Goal: Transaction & Acquisition: Purchase product/service

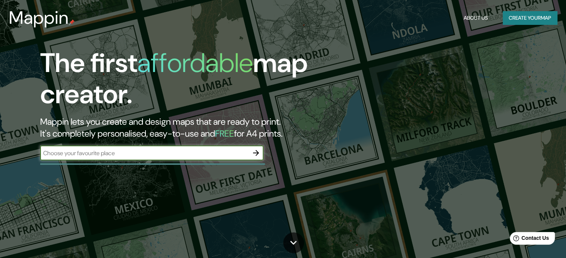
click at [125, 156] on input "text" at bounding box center [144, 153] width 208 height 9
type input "[GEOGRAPHIC_DATA], la recoleta"
click at [261, 152] on button "button" at bounding box center [255, 153] width 15 height 15
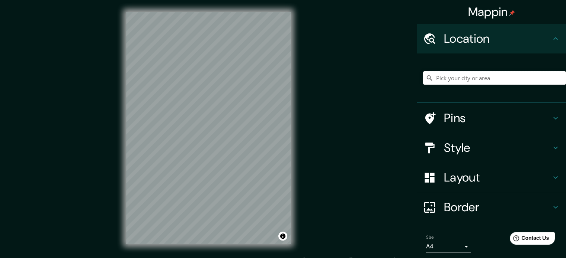
click at [445, 81] on input "Pick your city or area" at bounding box center [494, 77] width 143 height 13
type input "[GEOGRAPHIC_DATA], [GEOGRAPHIC_DATA], [GEOGRAPHIC_DATA]"
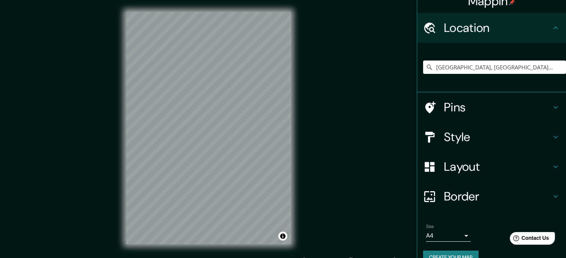
scroll to position [25, 0]
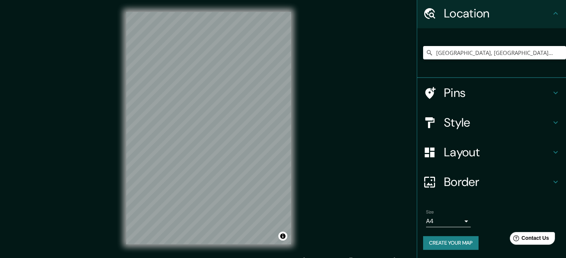
click at [463, 221] on body "Mappin Location [GEOGRAPHIC_DATA], [GEOGRAPHIC_DATA], [GEOGRAPHIC_DATA] [GEOGRA…" at bounding box center [283, 129] width 566 height 258
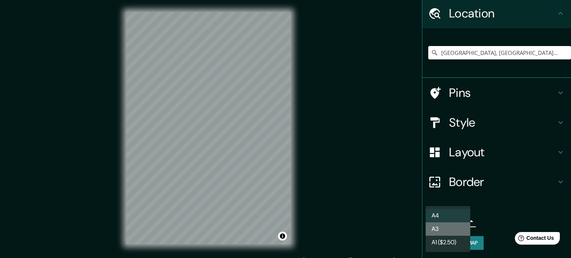
click at [449, 229] on li "A3" at bounding box center [448, 229] width 45 height 13
type input "a4"
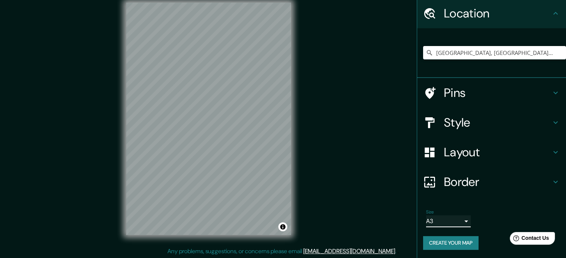
scroll to position [10, 0]
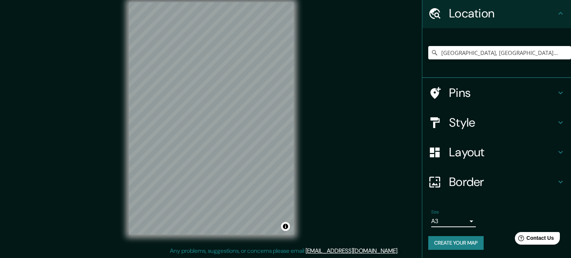
click at [463, 221] on body "Mappin Location [GEOGRAPHIC_DATA], [GEOGRAPHIC_DATA], [GEOGRAPHIC_DATA] [GEOGRA…" at bounding box center [285, 119] width 571 height 258
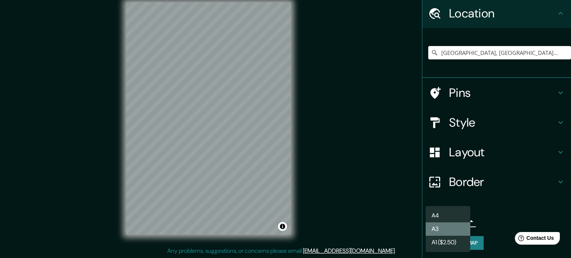
click at [443, 232] on li "A3" at bounding box center [448, 229] width 45 height 13
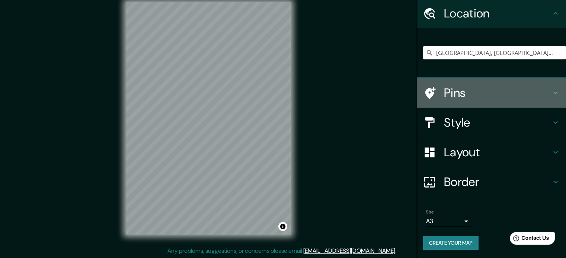
click at [476, 92] on h4 "Pins" at bounding box center [497, 93] width 107 height 15
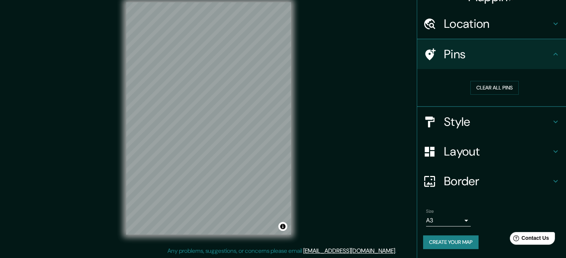
scroll to position [14, 0]
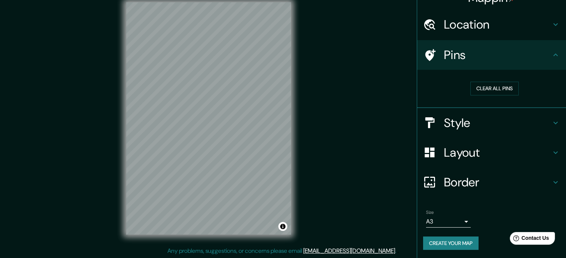
click at [476, 116] on h4 "Style" at bounding box center [497, 123] width 107 height 15
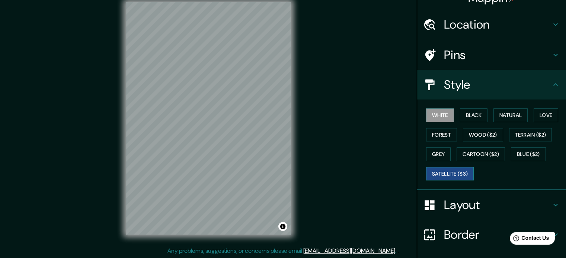
click at [456, 173] on button "Satellite ($3)" at bounding box center [450, 174] width 48 height 14
click at [439, 119] on button "White" at bounding box center [440, 116] width 28 height 14
click at [479, 131] on button "Wood ($2)" at bounding box center [483, 135] width 40 height 14
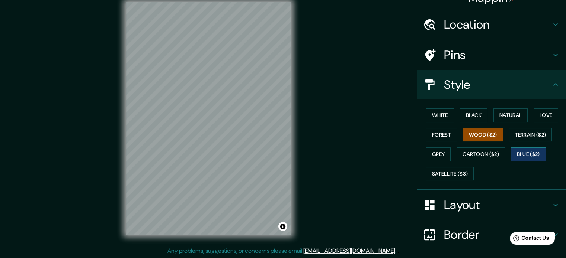
click at [537, 152] on button "Blue ($2)" at bounding box center [528, 155] width 35 height 14
click at [430, 153] on button "Grey" at bounding box center [438, 155] width 25 height 14
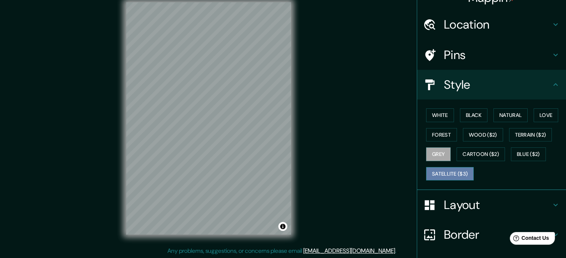
click at [462, 169] on button "Satellite ($3)" at bounding box center [450, 174] width 48 height 14
click at [475, 116] on button "Black" at bounding box center [474, 116] width 28 height 14
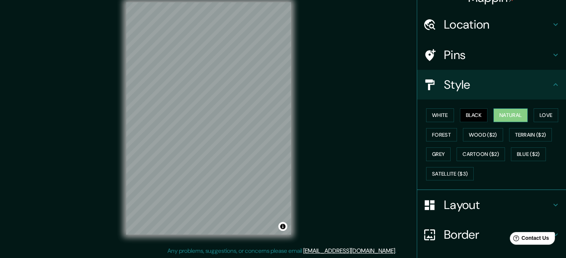
click at [501, 111] on button "Natural" at bounding box center [510, 116] width 34 height 14
click at [533, 111] on button "Love" at bounding box center [545, 116] width 25 height 14
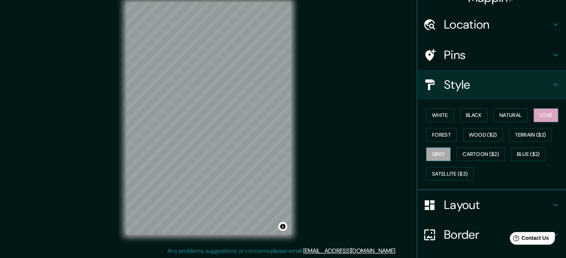
click at [437, 151] on button "Grey" at bounding box center [438, 155] width 25 height 14
click at [467, 21] on h4 "Location" at bounding box center [497, 24] width 107 height 15
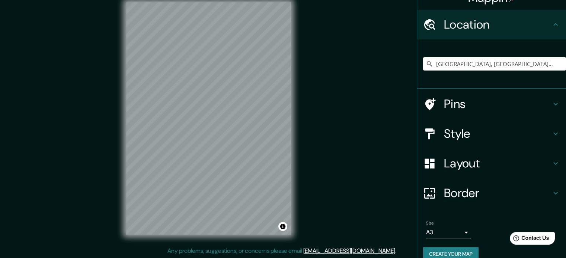
click at [459, 162] on h4 "Layout" at bounding box center [497, 163] width 107 height 15
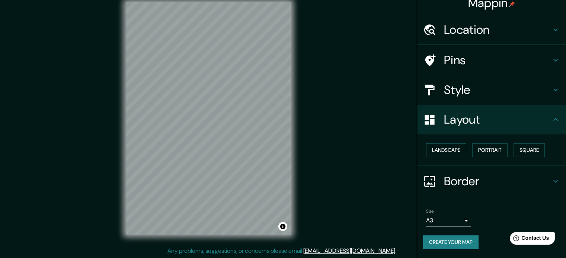
scroll to position [8, 0]
click at [450, 57] on h4 "Pins" at bounding box center [497, 61] width 107 height 15
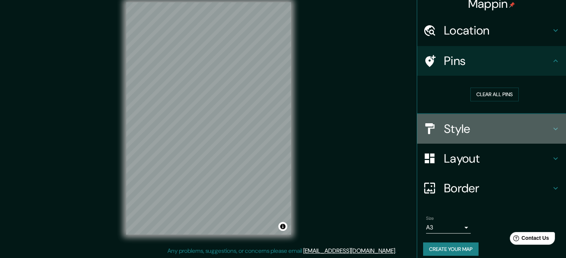
click at [460, 129] on h4 "Style" at bounding box center [497, 129] width 107 height 15
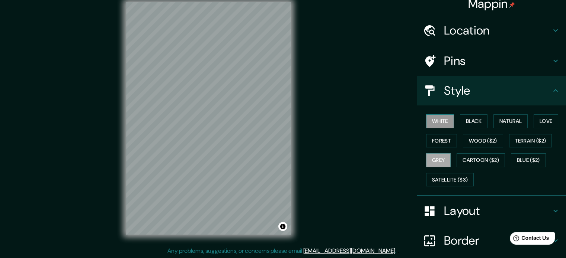
click at [434, 120] on button "White" at bounding box center [440, 122] width 28 height 14
click at [457, 178] on button "Satellite ($3)" at bounding box center [450, 180] width 48 height 14
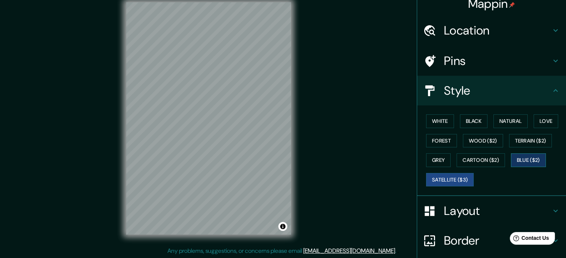
click at [528, 160] on button "Blue ($2)" at bounding box center [528, 161] width 35 height 14
click at [533, 141] on button "Terrain ($2)" at bounding box center [530, 141] width 43 height 14
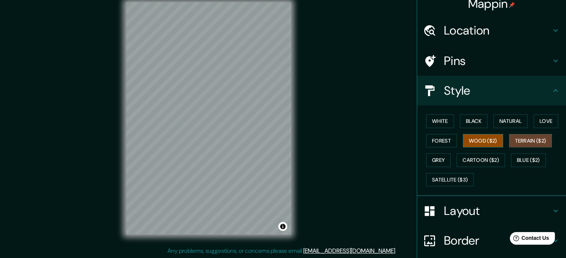
click at [485, 139] on button "Wood ($2)" at bounding box center [483, 141] width 40 height 14
click at [441, 142] on button "Forest" at bounding box center [441, 141] width 31 height 14
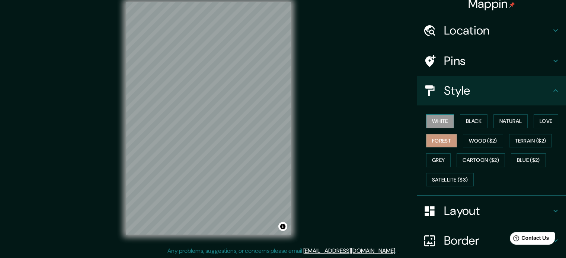
click at [438, 122] on button "White" at bounding box center [440, 122] width 28 height 14
click at [434, 159] on button "Grey" at bounding box center [438, 161] width 25 height 14
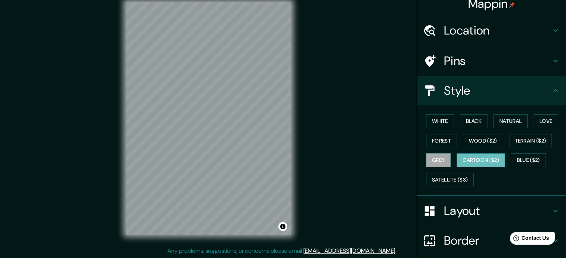
click at [489, 160] on button "Cartoon ($2)" at bounding box center [480, 161] width 48 height 14
click at [537, 119] on button "Love" at bounding box center [545, 122] width 25 height 14
